Goal: Navigation & Orientation: Find specific page/section

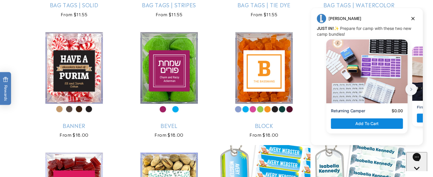
scroll to position [1312, 0]
